Goal: Task Accomplishment & Management: Complete application form

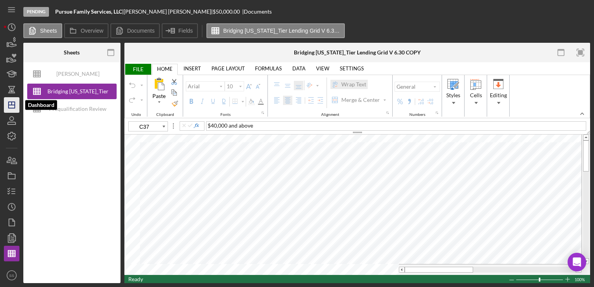
click at [5, 110] on icon "Icon/Dashboard" at bounding box center [11, 104] width 19 height 19
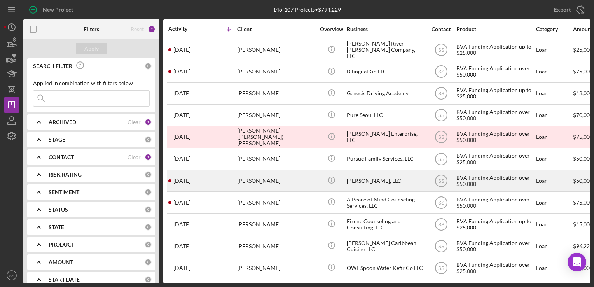
scroll to position [71, 0]
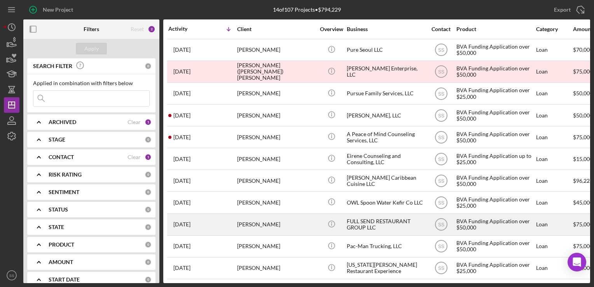
click at [234, 219] on div "[DATE] [PERSON_NAME]" at bounding box center [202, 224] width 68 height 21
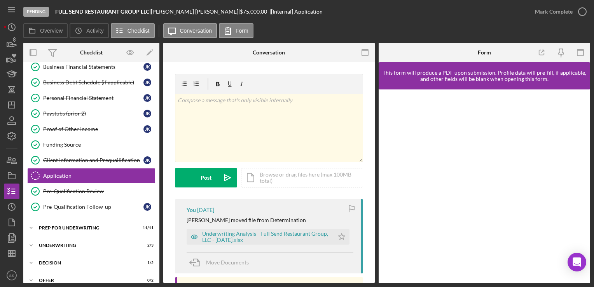
scroll to position [106, 0]
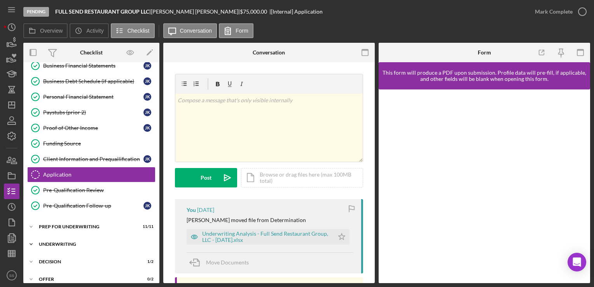
click at [56, 242] on div "Underwriting" at bounding box center [94, 244] width 111 height 5
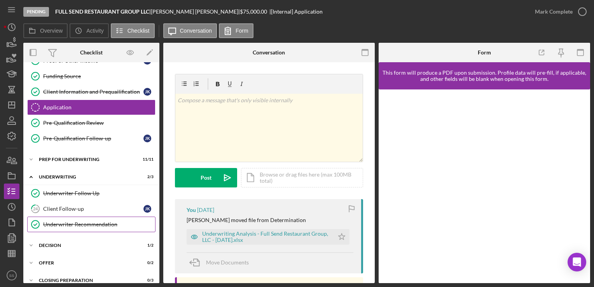
scroll to position [174, 0]
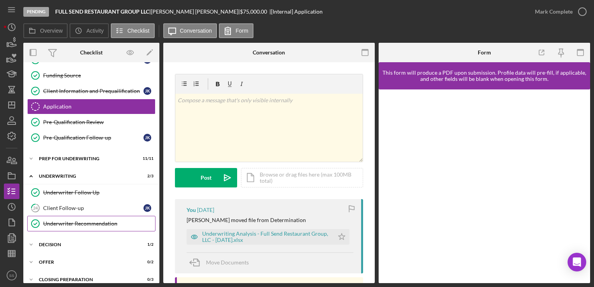
click at [78, 216] on link "Underwriter Recommendation Underwriter Recommendation" at bounding box center [91, 224] width 128 height 16
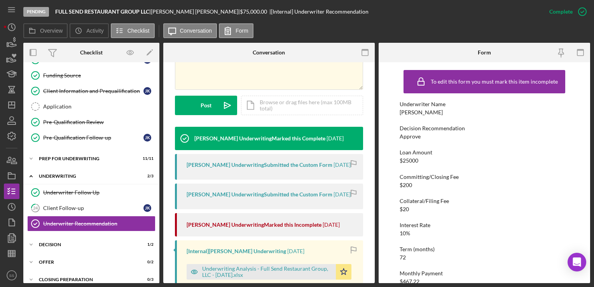
scroll to position [261, 0]
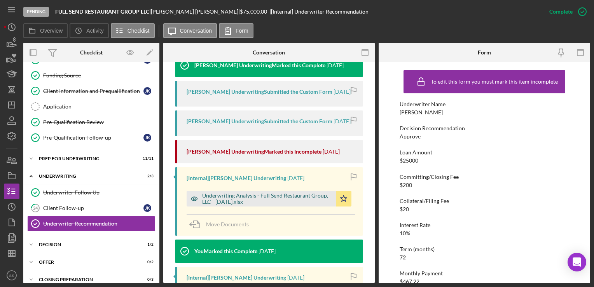
click at [273, 198] on div "Underwriting Analysis - Full Send Restaurant Group, LLC - [DATE].xlsx" at bounding box center [267, 198] width 130 height 12
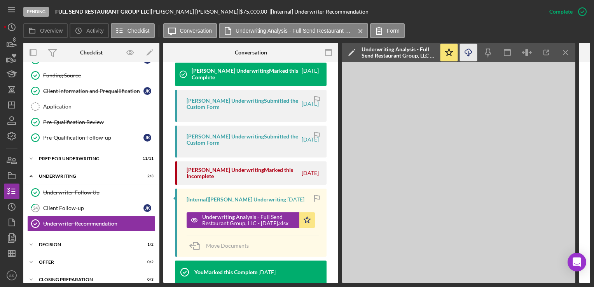
click at [462, 53] on icon "Icon/Download" at bounding box center [468, 52] width 17 height 17
click at [61, 249] on div "Icon/Expander Decision 1 / 2" at bounding box center [91, 245] width 136 height 16
click at [63, 273] on div "Decision" at bounding box center [93, 276] width 100 height 6
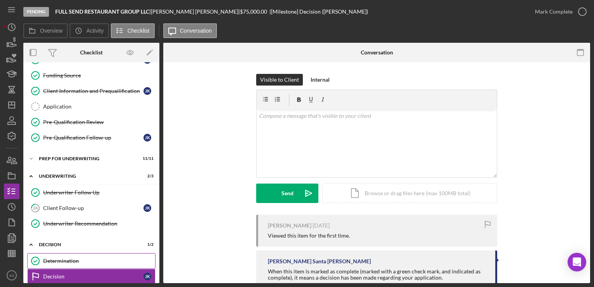
click at [63, 259] on div "Determination" at bounding box center [99, 261] width 112 height 6
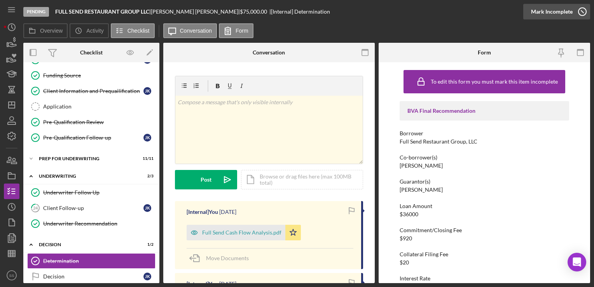
click at [574, 10] on icon "button" at bounding box center [582, 11] width 19 height 19
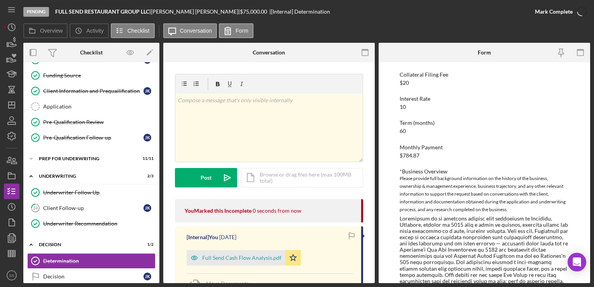
scroll to position [171, 0]
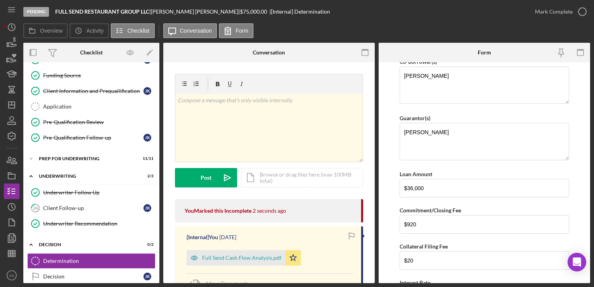
scroll to position [72, 0]
click at [449, 136] on textarea "[PERSON_NAME]" at bounding box center [484, 142] width 169 height 37
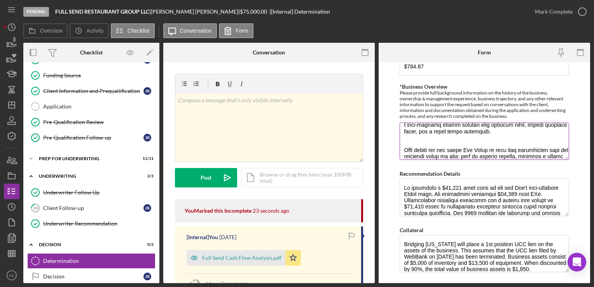
scroll to position [71, 0]
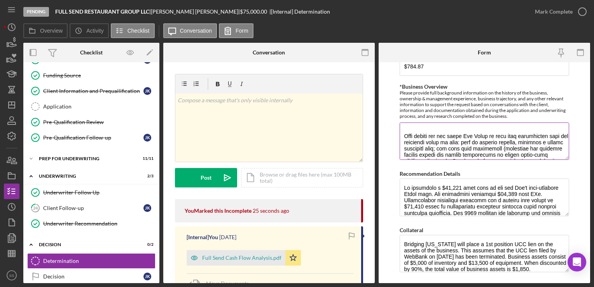
click at [411, 128] on textarea "*Business Overview" at bounding box center [484, 140] width 169 height 37
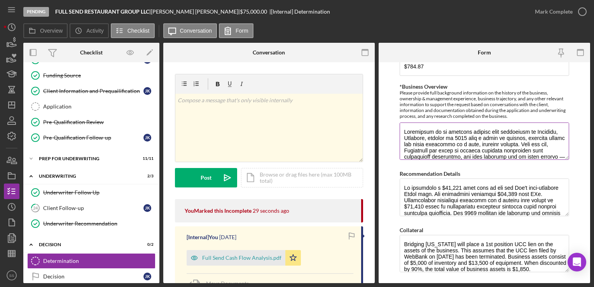
scroll to position [0, 0]
click at [405, 130] on textarea "*Business Overview" at bounding box center [484, 140] width 169 height 37
click at [433, 135] on textarea "*Business Overview" at bounding box center [484, 140] width 169 height 37
drag, startPoint x: 464, startPoint y: 139, endPoint x: 440, endPoint y: 144, distance: 24.6
click at [440, 144] on textarea "*Business Overview" at bounding box center [484, 140] width 169 height 37
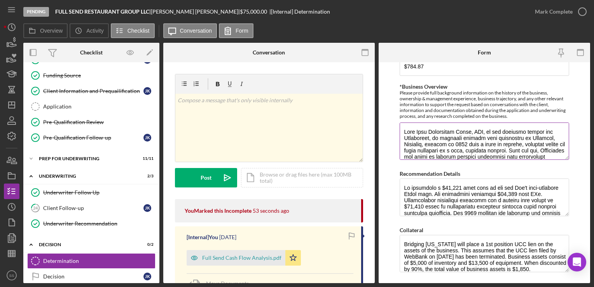
click at [481, 147] on textarea "*Business Overview" at bounding box center [484, 140] width 169 height 37
click at [426, 142] on textarea "*Business Overview" at bounding box center [484, 140] width 169 height 37
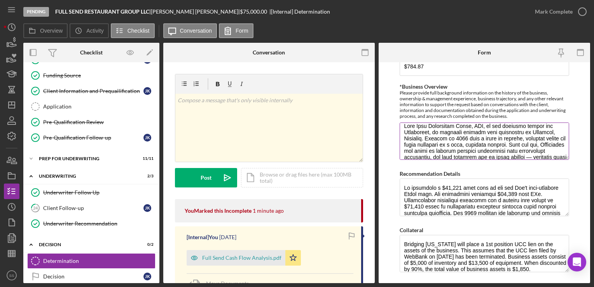
scroll to position [5, 0]
click at [423, 136] on textarea "*Business Overview" at bounding box center [484, 140] width 169 height 37
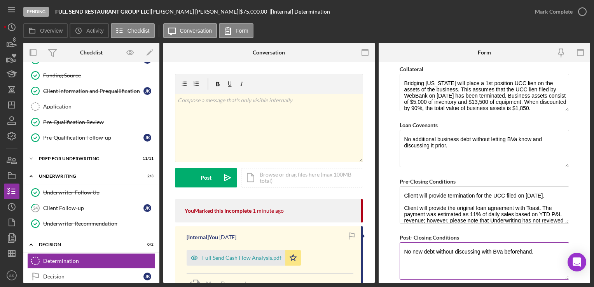
scroll to position [537, 0]
type textarea "Lore Ipsu Dolorsitam Conse, ADI, el sed doeiusmo tempor inc Utlaboreet, do magn…"
click at [531, 250] on textarea "No new debt without discussing with BVa beforehand." at bounding box center [484, 260] width 169 height 37
click at [540, 250] on textarea "No new debt without discussing with BVa beforehand." at bounding box center [484, 260] width 169 height 37
type textarea "No new debt without discussing with BVa beforehand."
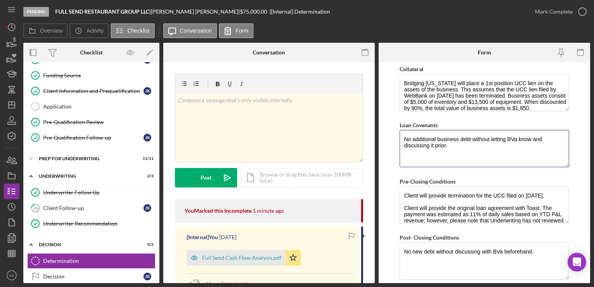
drag, startPoint x: 455, startPoint y: 143, endPoint x: 380, endPoint y: 139, distance: 75.9
click at [380, 139] on form "BVA Final Recommendation Borrower Full Send Restaurant Group, LLC Co-borrower(s…" at bounding box center [485, 172] width 212 height 221
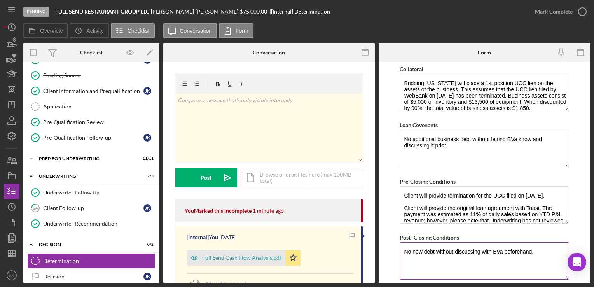
click at [471, 248] on textarea "No new debt without discussing with BVa beforehand." at bounding box center [484, 260] width 169 height 37
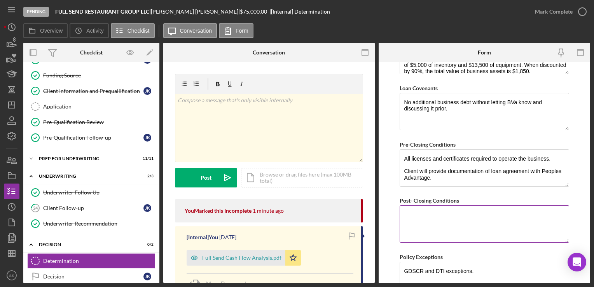
scroll to position [617, 0]
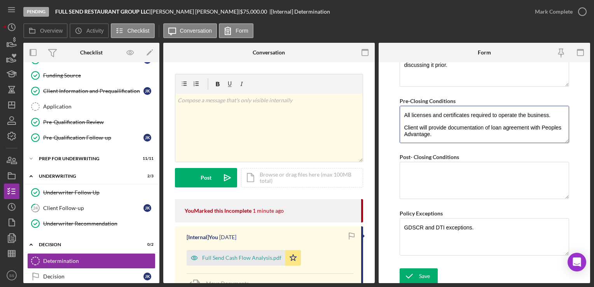
drag, startPoint x: 457, startPoint y: 133, endPoint x: 390, endPoint y: 125, distance: 67.7
click at [390, 125] on form "BVA Final Recommendation Borrower Full Send Restaurant Group, LLC Co-borrower(s…" at bounding box center [485, 172] width 212 height 221
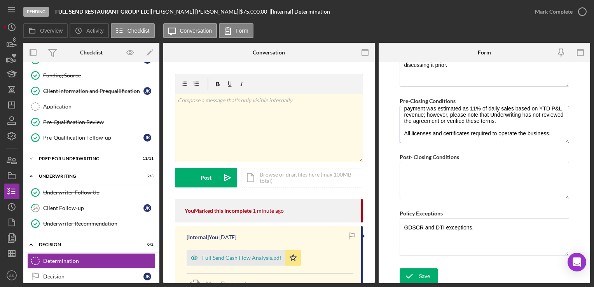
scroll to position [37, 0]
type textarea "Client will provide termination for the UCC filed on [DATE]. Client will provid…"
click at [417, 273] on icon "submit" at bounding box center [409, 275] width 19 height 19
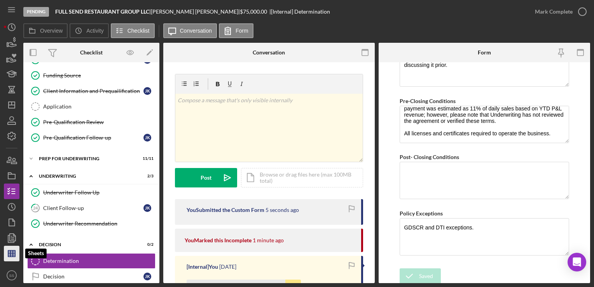
click at [14, 247] on icon "button" at bounding box center [11, 253] width 19 height 19
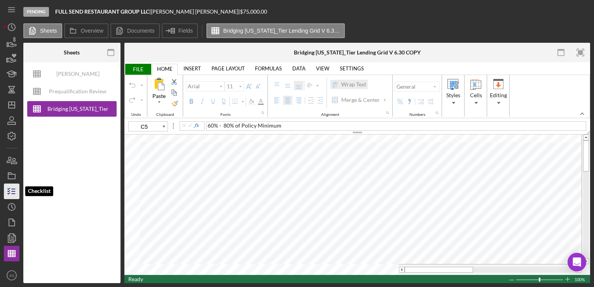
click at [11, 195] on icon "button" at bounding box center [11, 191] width 19 height 19
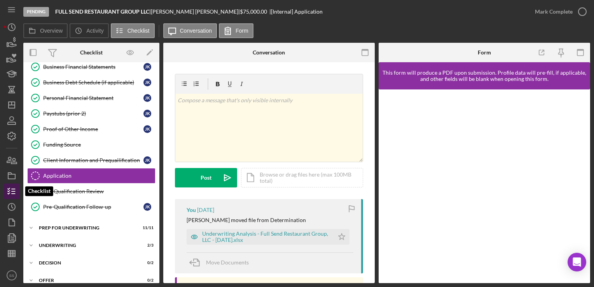
scroll to position [106, 0]
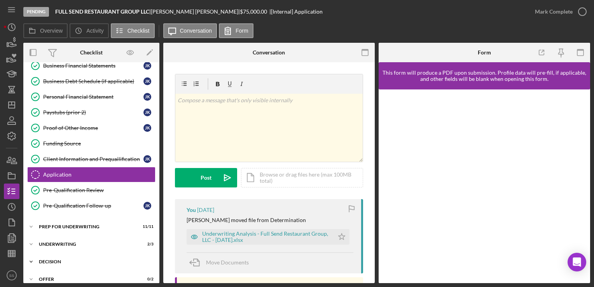
click at [70, 262] on div "Icon/Expander Decision 0 / 2" at bounding box center [91, 262] width 136 height 16
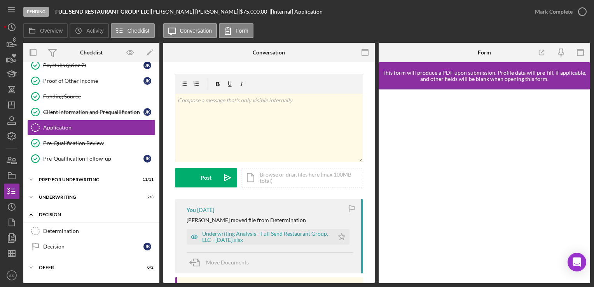
scroll to position [165, 0]
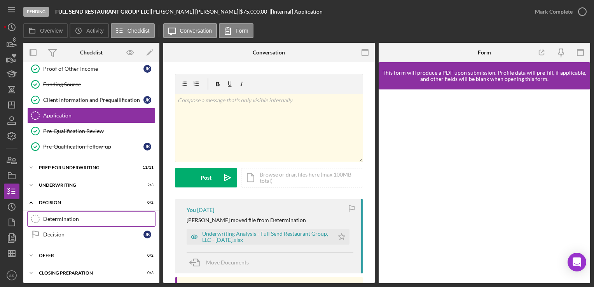
click at [85, 217] on div "Determination" at bounding box center [99, 219] width 112 height 6
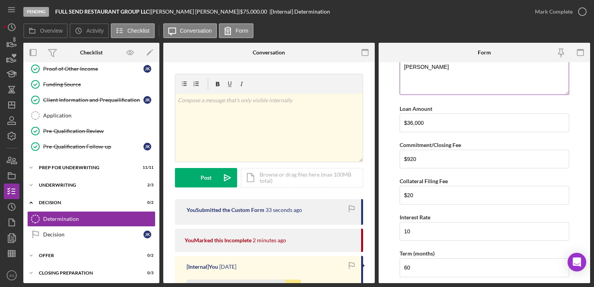
scroll to position [255, 0]
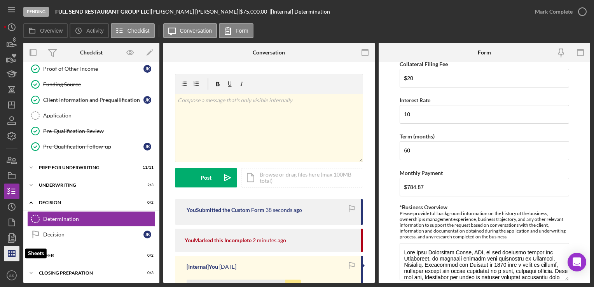
click at [7, 254] on icon "button" at bounding box center [11, 253] width 19 height 19
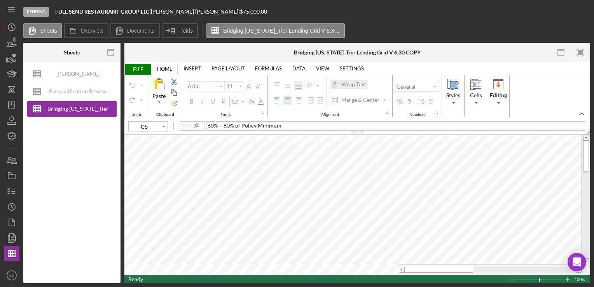
drag, startPoint x: 80, startPoint y: 112, endPoint x: 45, endPoint y: 164, distance: 62.3
click at [45, 164] on div "[PERSON_NAME] Underwriting Analysis - Business Name - MM.DD.YY. - Copy Prequali…" at bounding box center [71, 172] width 97 height 221
click at [316, 69] on link "VIEW" at bounding box center [322, 68] width 23 height 11
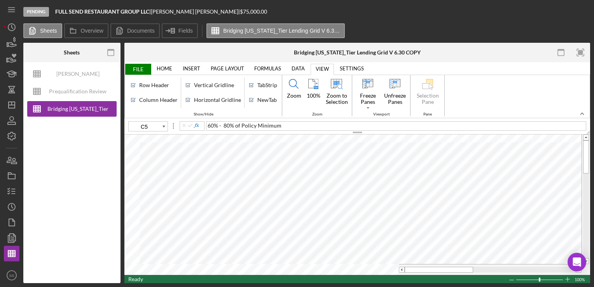
click at [167, 66] on link "HOME" at bounding box center [164, 68] width 25 height 11
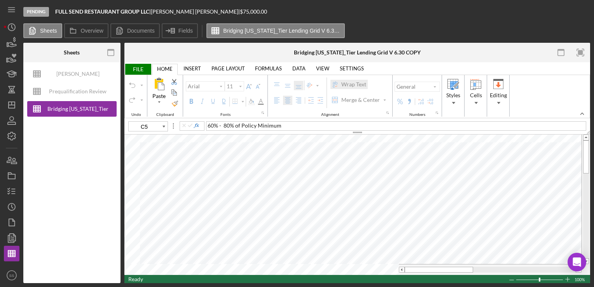
click at [143, 68] on span "FILE" at bounding box center [137, 69] width 27 height 11
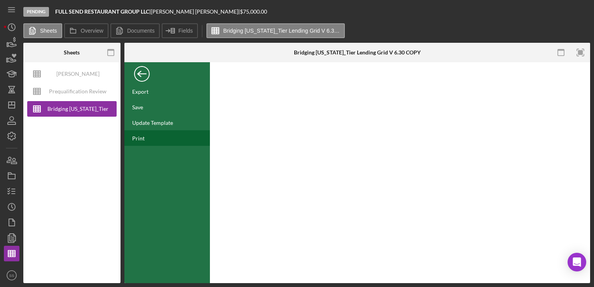
click at [136, 138] on div "Print" at bounding box center [138, 138] width 12 height 7
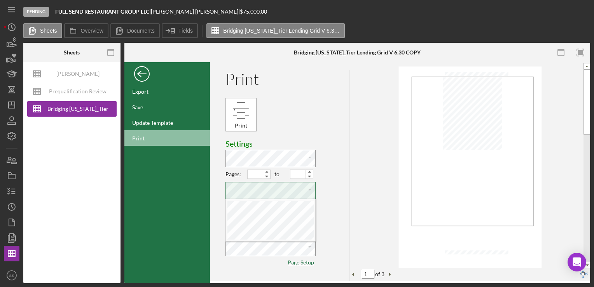
scroll to position [3, 2]
click at [262, 226] on div "Paste Cut Copy AutoFill Paste Cut Copy AutoFill Paste Cut Copy AutoFill Paste C…" at bounding box center [270, 222] width 89 height 85
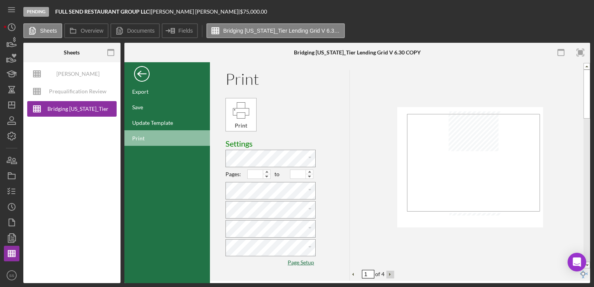
click at [390, 275] on button "Next Page" at bounding box center [391, 275] width 8 height 8
click at [351, 273] on button "Previous Page" at bounding box center [354, 275] width 8 height 8
click at [388, 269] on div "1 of 2" at bounding box center [373, 274] width 47 height 12
click at [390, 275] on button "Next Page" at bounding box center [391, 275] width 8 height 8
click at [353, 272] on button "Previous Page" at bounding box center [354, 275] width 8 height 8
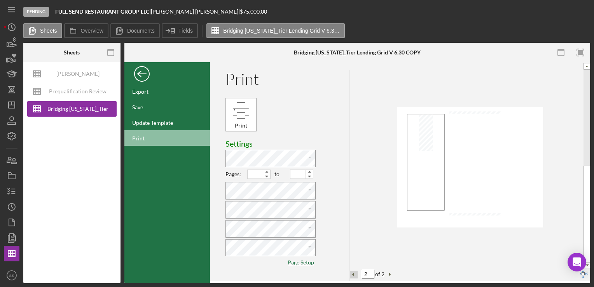
type input "1"
click at [255, 175] on input "Pages:" at bounding box center [256, 174] width 16 height 9
type input "1"
click at [299, 171] on input "to" at bounding box center [298, 174] width 16 height 9
type input "1"
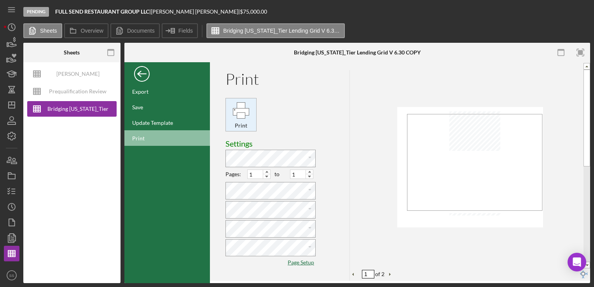
click at [242, 111] on div "Print" at bounding box center [241, 110] width 18 height 18
click at [14, 223] on icon "button" at bounding box center [11, 222] width 19 height 19
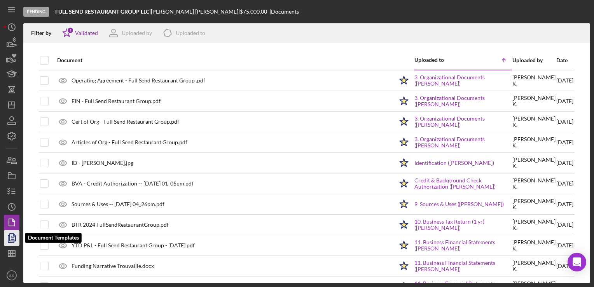
click at [14, 241] on polyline "button" at bounding box center [11, 238] width 6 height 7
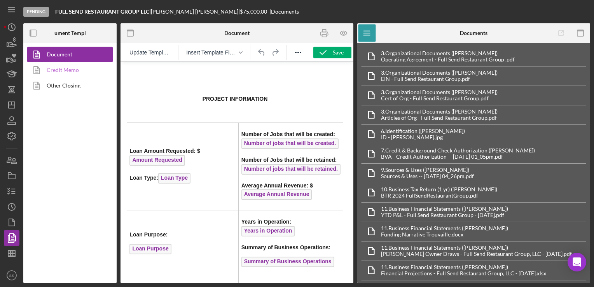
click at [62, 69] on link "Credit Memo" at bounding box center [68, 70] width 82 height 16
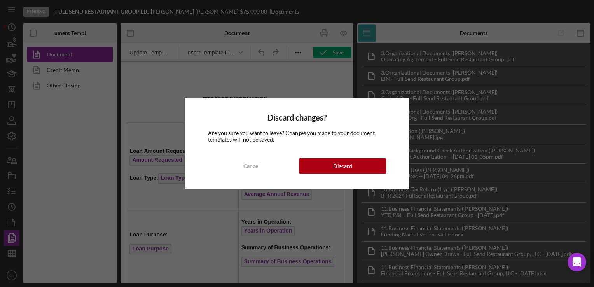
click at [62, 69] on div "Discard changes? Are you sure you want to leave? Changes you made to your docum…" at bounding box center [297, 143] width 594 height 287
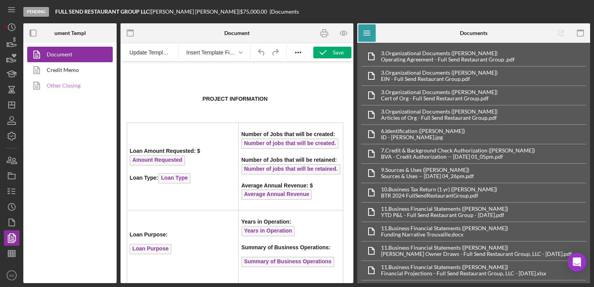
click at [70, 78] on link "Other Closing" at bounding box center [68, 86] width 82 height 16
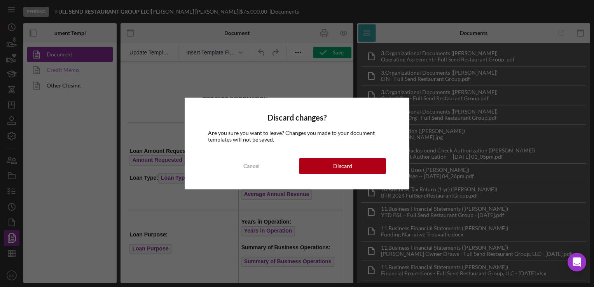
click at [70, 71] on div "Discard changes? Are you sure you want to leave? Changes you made to your docum…" at bounding box center [297, 143] width 594 height 287
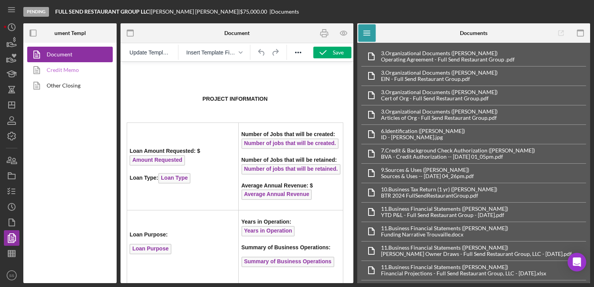
click at [79, 70] on link "Credit Memo" at bounding box center [68, 70] width 82 height 16
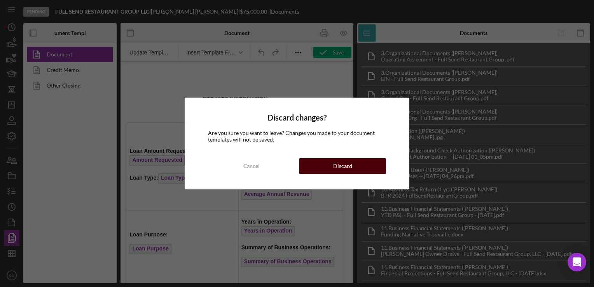
click at [367, 167] on button "Discard" at bounding box center [342, 166] width 87 height 16
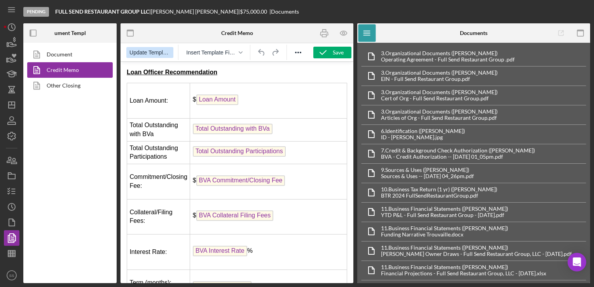
click at [142, 53] on span "Update Template" at bounding box center [149, 52] width 41 height 6
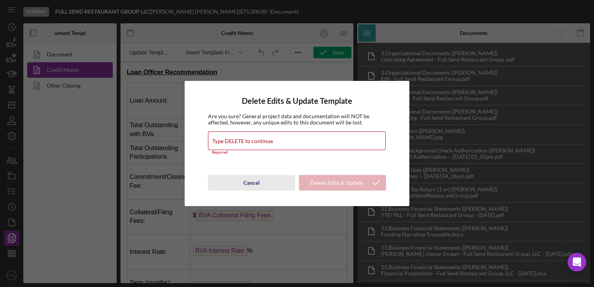
click at [249, 178] on div "Cancel" at bounding box center [251, 183] width 16 height 16
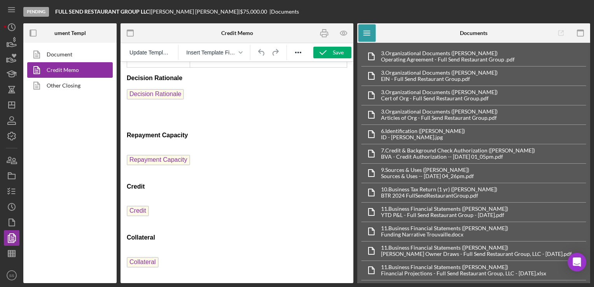
scroll to position [854, 0]
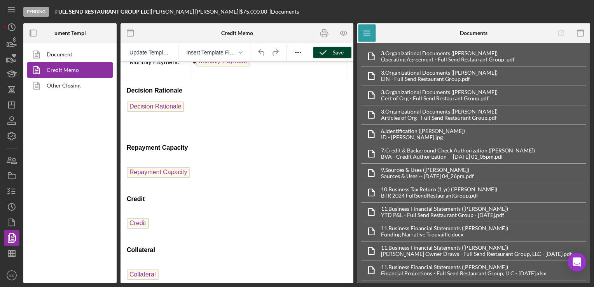
click at [330, 50] on icon "button" at bounding box center [322, 52] width 19 height 19
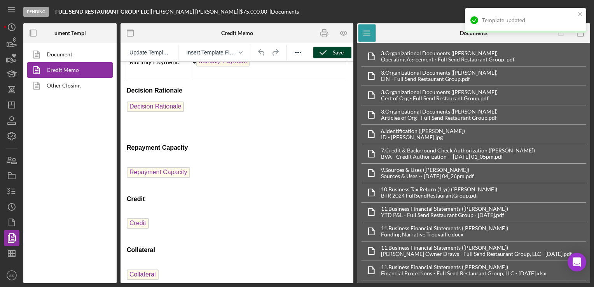
click at [290, 54] on div at bounding box center [298, 52] width 23 height 15
click at [296, 54] on icon "Reveal or hide additional toolbar items" at bounding box center [298, 52] width 9 height 9
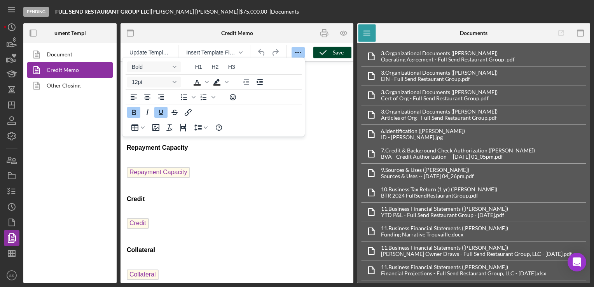
click at [255, 210] on p "Credit" at bounding box center [237, 225] width 220 height 30
click at [330, 151] on body "Loan Officer Recommendation Loan Amount: $ Loan Amount Total Outstanding with B…" at bounding box center [237, 12] width 220 height 1596
click at [324, 129] on p "Rich Text Area. Press ALT-0 for help." at bounding box center [237, 133] width 220 height 9
click at [278, 168] on p "Repayment Capacity ﻿" at bounding box center [237, 174] width 220 height 30
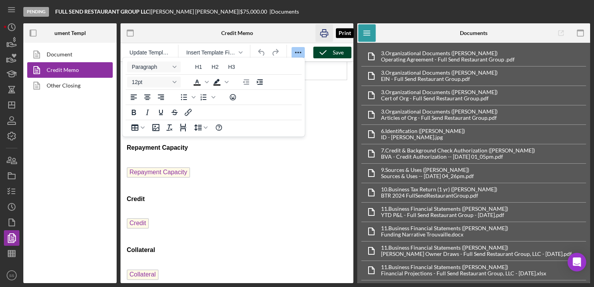
click at [320, 31] on icon "button" at bounding box center [324, 32] width 17 height 17
click at [9, 102] on icon "Icon/Dashboard" at bounding box center [11, 104] width 19 height 19
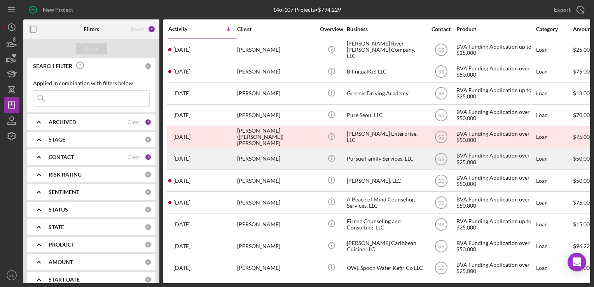
click at [255, 156] on div "[PERSON_NAME]" at bounding box center [276, 159] width 78 height 21
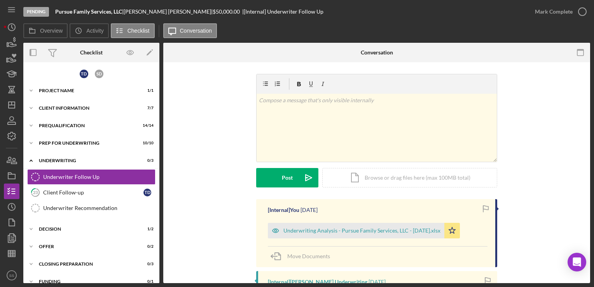
scroll to position [3, 0]
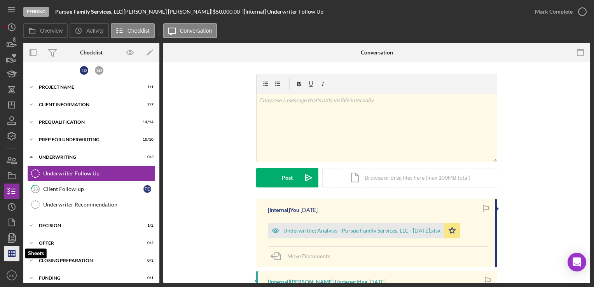
click at [17, 254] on icon "button" at bounding box center [11, 253] width 19 height 19
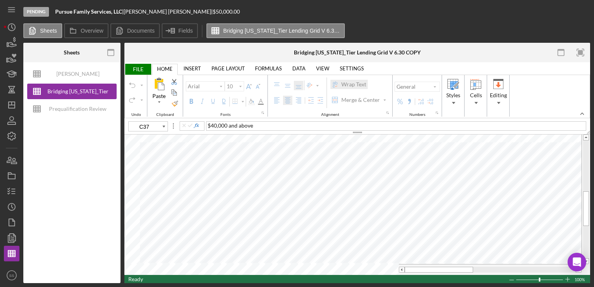
click at [136, 66] on span "FILE" at bounding box center [137, 69] width 27 height 11
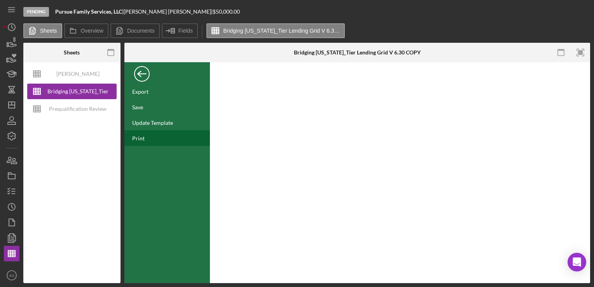
click at [144, 137] on div "Print" at bounding box center [167, 138] width 86 height 16
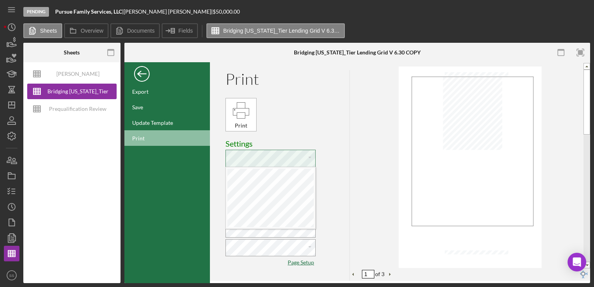
scroll to position [3, 2]
click at [357, 170] on div "Print" at bounding box center [470, 165] width 240 height 206
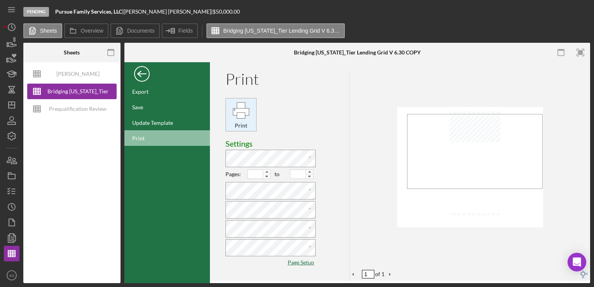
click at [230, 127] on div "Print" at bounding box center [241, 125] width 26 height 9
click at [11, 188] on icon "button" at bounding box center [11, 191] width 19 height 19
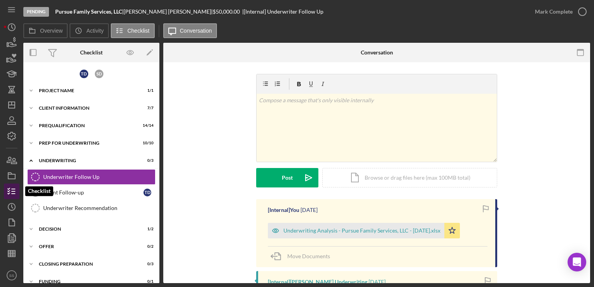
scroll to position [3, 0]
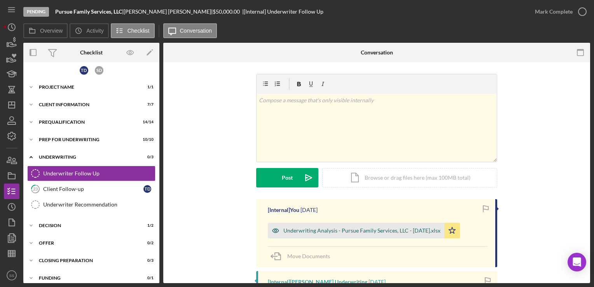
click at [324, 233] on div "Underwriting Analysis - Pursue Family Services, LLC - [DATE].xlsx" at bounding box center [361, 230] width 157 height 6
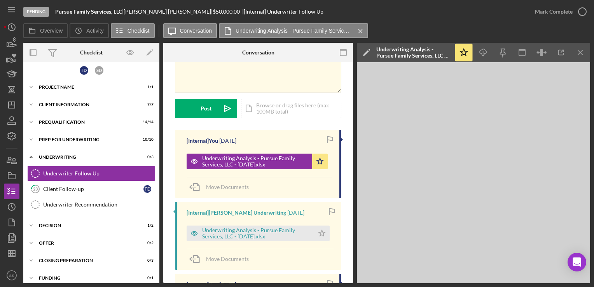
scroll to position [45, 0]
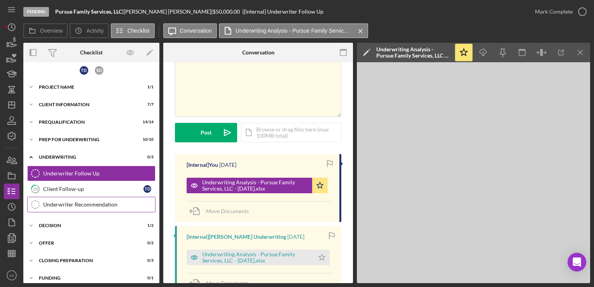
click at [108, 198] on link "Underwriter Recommendation Underwriter Recommendation" at bounding box center [91, 205] width 128 height 16
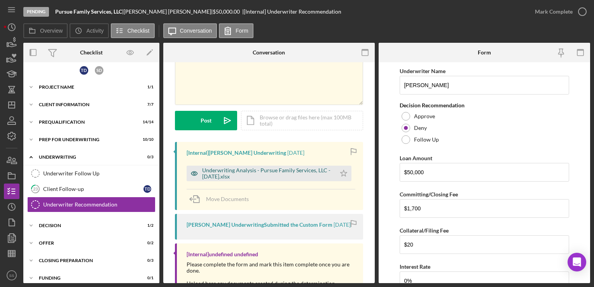
scroll to position [58, 0]
click at [257, 175] on div "Underwriting Analysis - Pursue Family Services, LLC - [DATE].xlsx" at bounding box center [267, 173] width 130 height 12
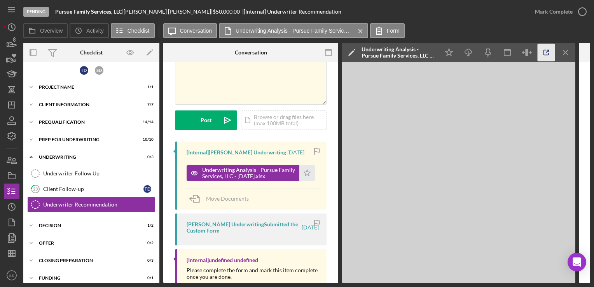
click at [543, 57] on icon "button" at bounding box center [546, 52] width 17 height 17
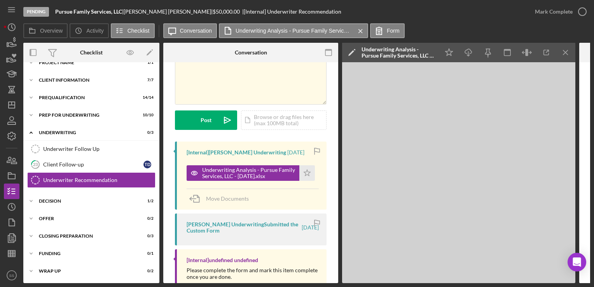
click at [3, 107] on div "Pending Pursue Family Services, LLC | [PERSON_NAME] | $50,000.00 | [Internal] U…" at bounding box center [297, 143] width 594 height 287
click at [9, 105] on line "button" at bounding box center [12, 105] width 6 height 0
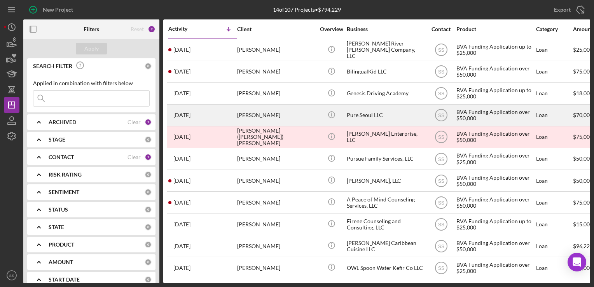
click at [266, 119] on div "[PERSON_NAME]" at bounding box center [276, 115] width 78 height 21
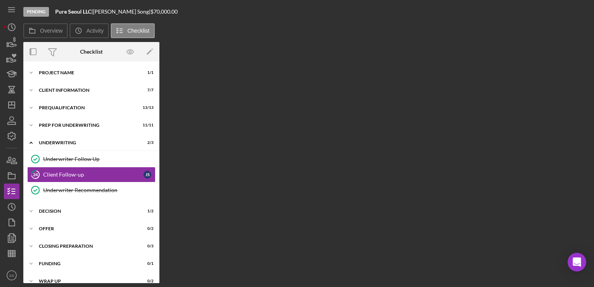
scroll to position [2, 0]
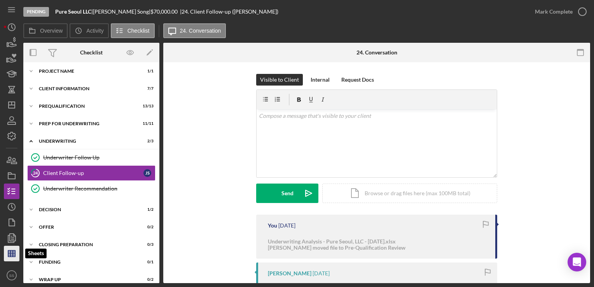
click at [14, 251] on icon "button" at bounding box center [11, 253] width 19 height 19
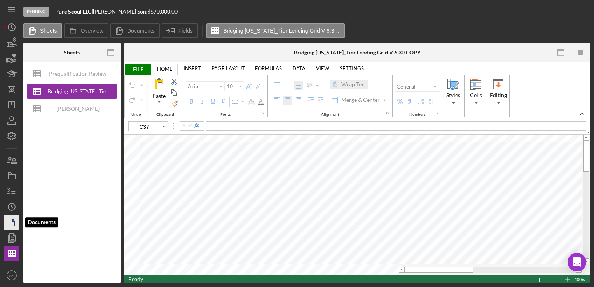
click at [12, 222] on icon "button" at bounding box center [11, 222] width 19 height 19
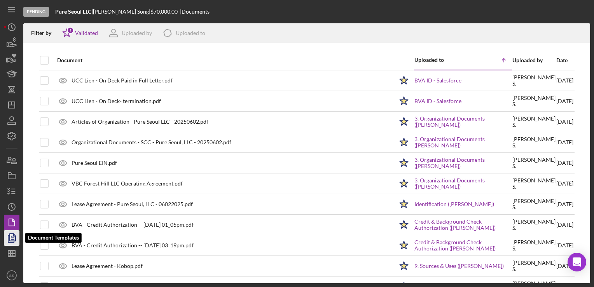
click at [14, 237] on icon "button" at bounding box center [11, 237] width 19 height 19
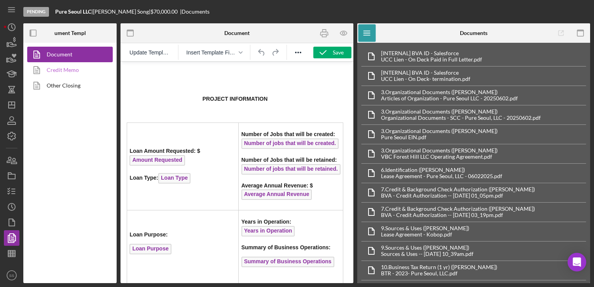
click at [72, 67] on link "Credit Memo" at bounding box center [68, 70] width 82 height 16
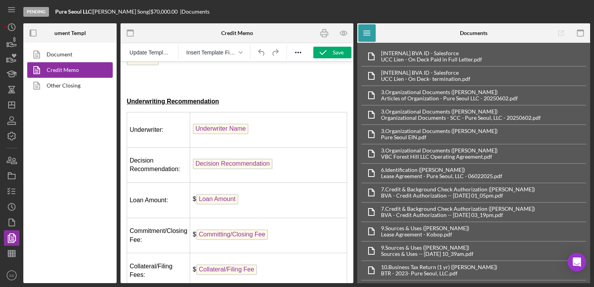
scroll to position [550, 0]
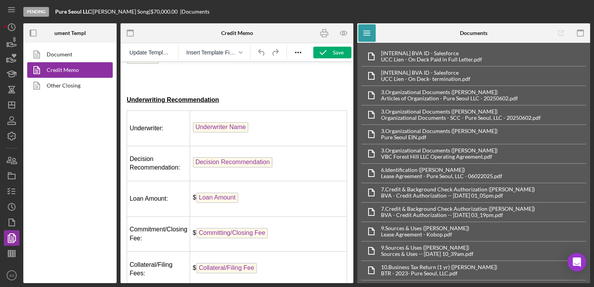
click at [215, 124] on span "Underwriter Name" at bounding box center [221, 127] width 56 height 10
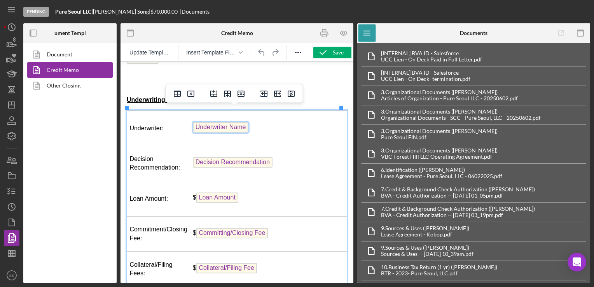
click at [288, 128] on td "Underwriter Name" at bounding box center [268, 128] width 157 height 35
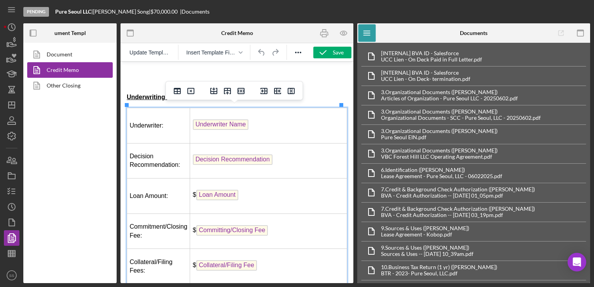
scroll to position [553, 0]
click at [10, 187] on icon "button" at bounding box center [11, 191] width 19 height 19
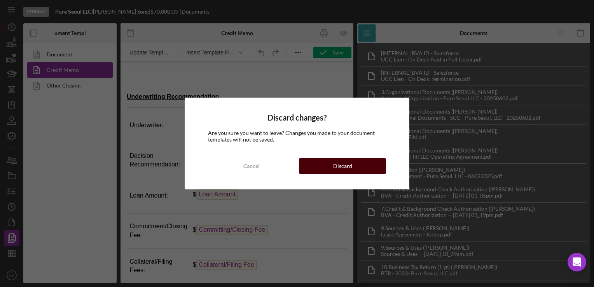
click at [339, 161] on div "Discard" at bounding box center [342, 166] width 19 height 16
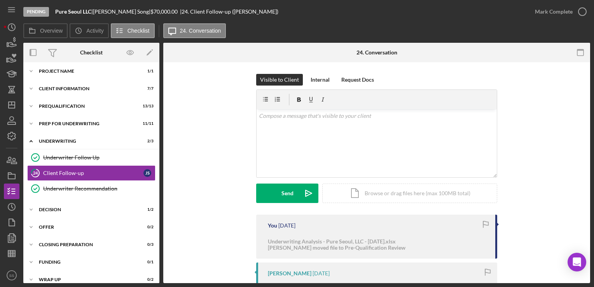
scroll to position [10, 0]
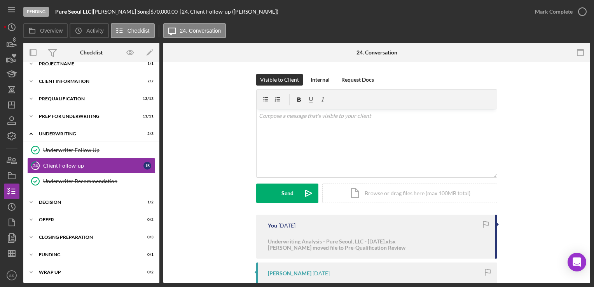
click at [59, 209] on div "Icon/Expander Decision 1 / 2" at bounding box center [91, 203] width 136 height 16
click at [58, 203] on div "Decision" at bounding box center [94, 202] width 111 height 5
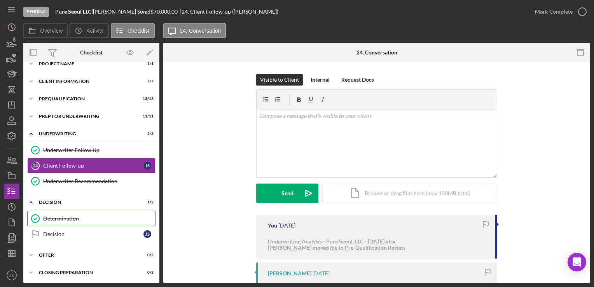
click at [68, 220] on div "Determination" at bounding box center [99, 218] width 112 height 6
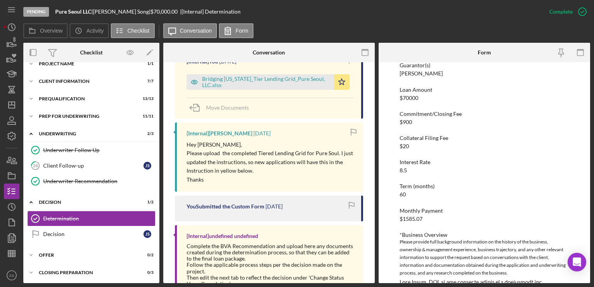
scroll to position [113, 0]
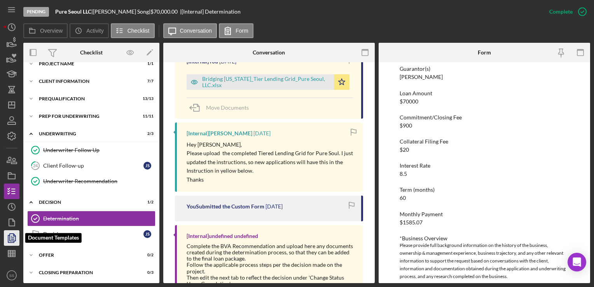
click at [13, 241] on icon "button" at bounding box center [11, 237] width 19 height 19
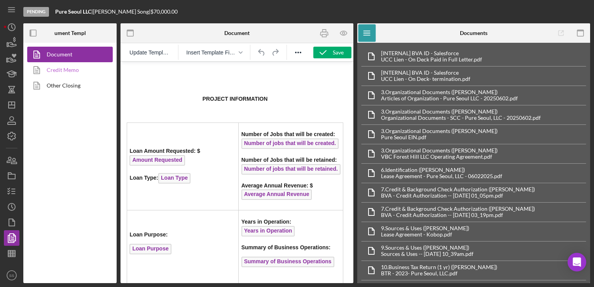
click at [54, 69] on link "Credit Memo" at bounding box center [68, 70] width 82 height 16
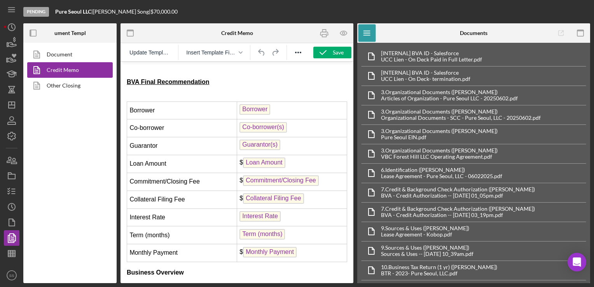
scroll to position [1373, 0]
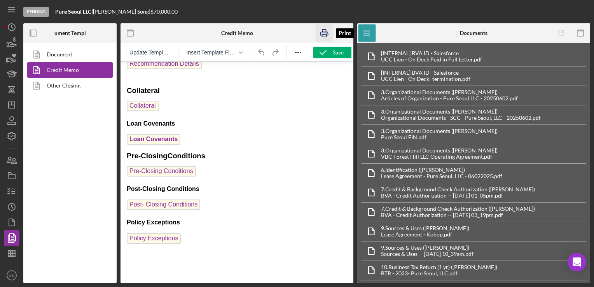
drag, startPoint x: 329, startPoint y: 34, endPoint x: 196, endPoint y: 117, distance: 156.7
click at [329, 34] on icon "button" at bounding box center [324, 32] width 17 height 17
